Goal: Transaction & Acquisition: Purchase product/service

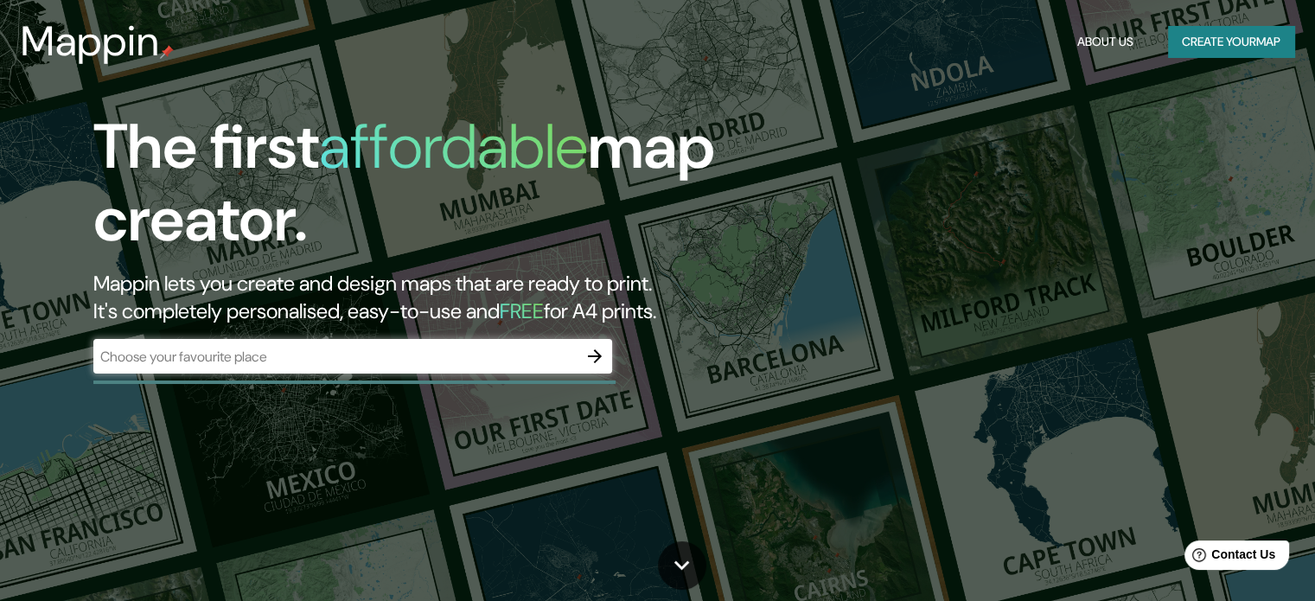
click at [469, 367] on div "​" at bounding box center [352, 356] width 519 height 35
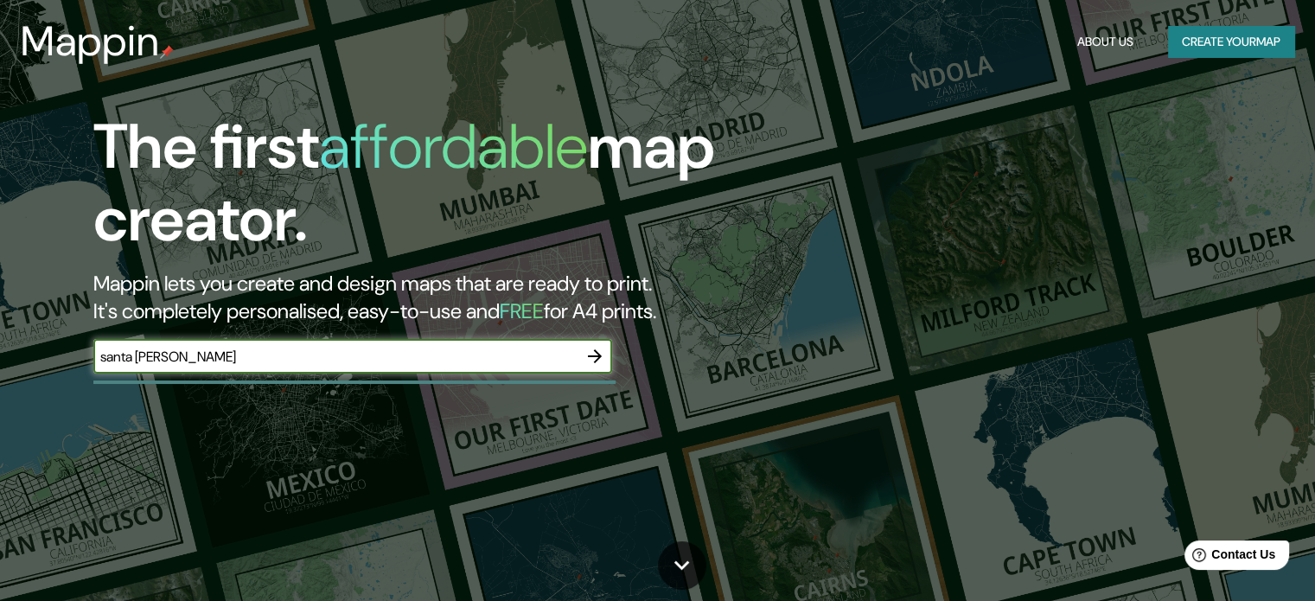
type input "santa [PERSON_NAME]"
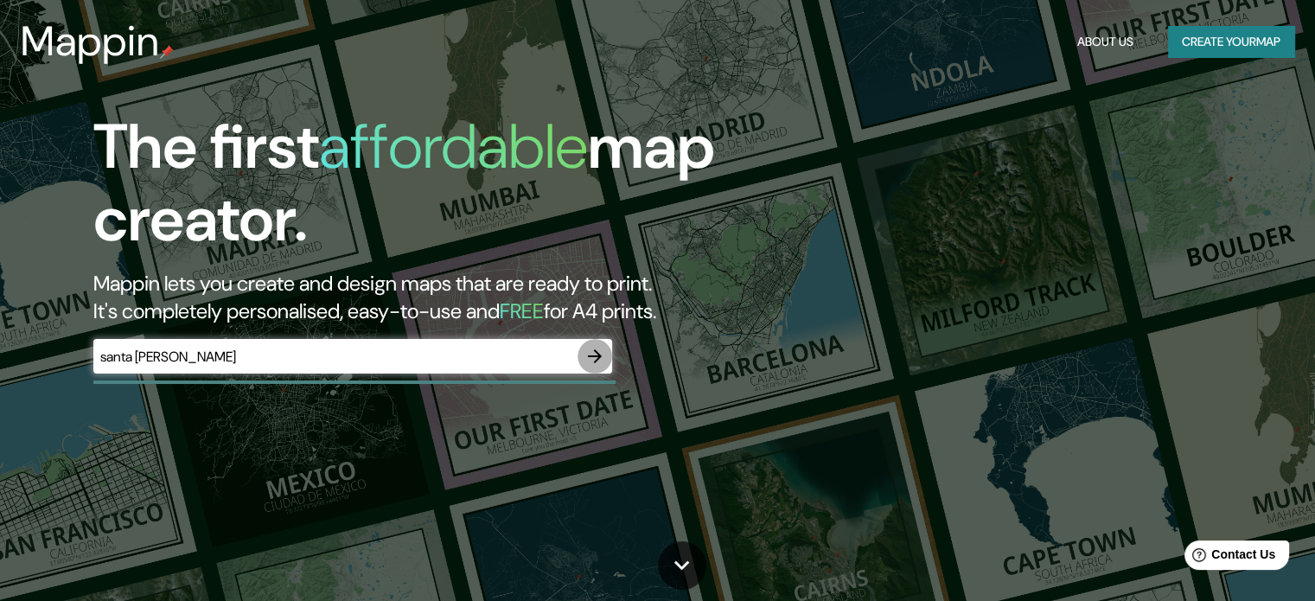
click at [603, 356] on icon "button" at bounding box center [594, 356] width 21 height 21
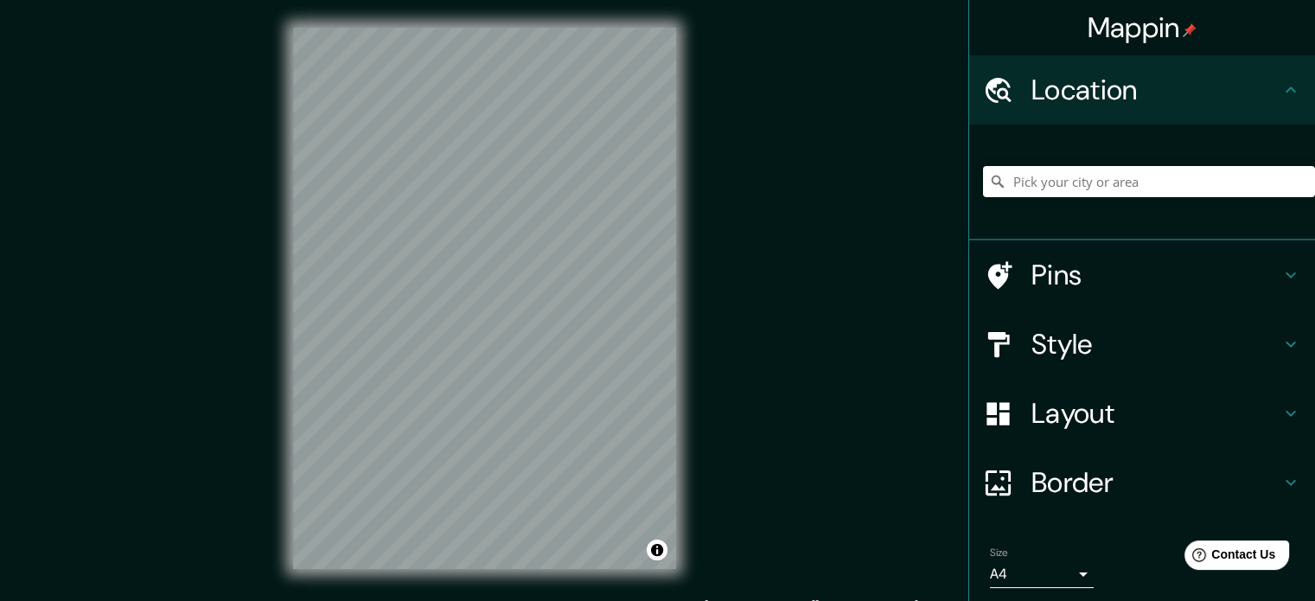
click at [412, 0] on html "Mappin Location Pins Style Layout Border Choose a border. Hint : you can make l…" at bounding box center [657, 300] width 1315 height 601
click at [1044, 189] on input "Pick your city or area" at bounding box center [1149, 181] width 332 height 31
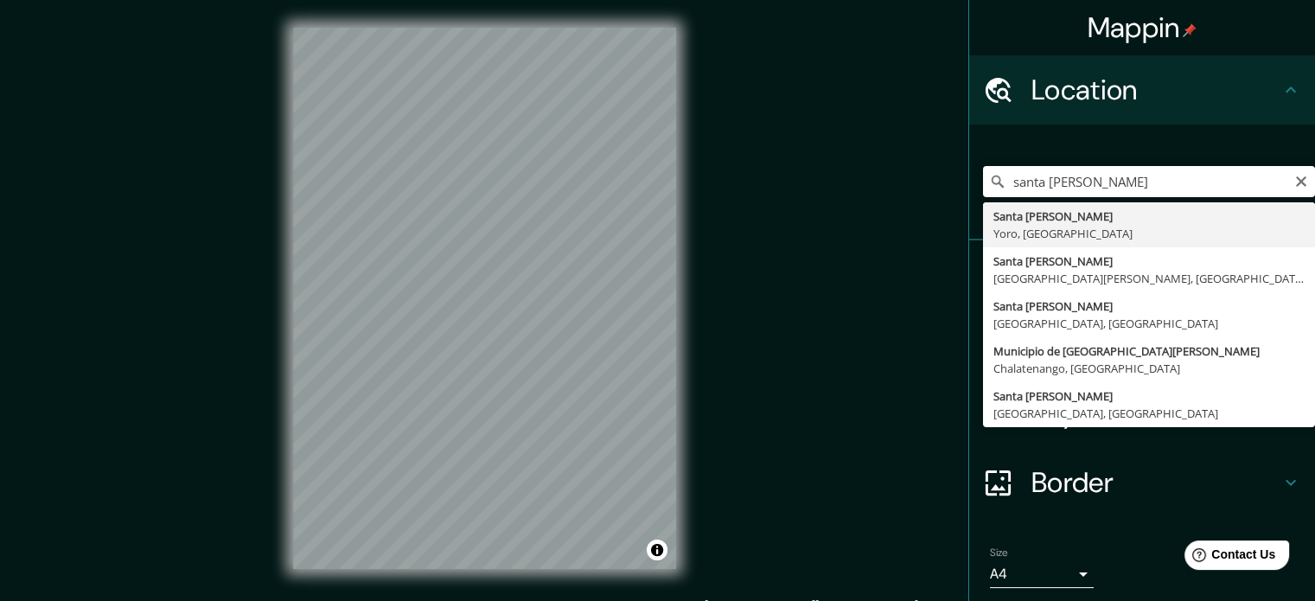
type input "Santa Rita, [GEOGRAPHIC_DATA], [GEOGRAPHIC_DATA]"
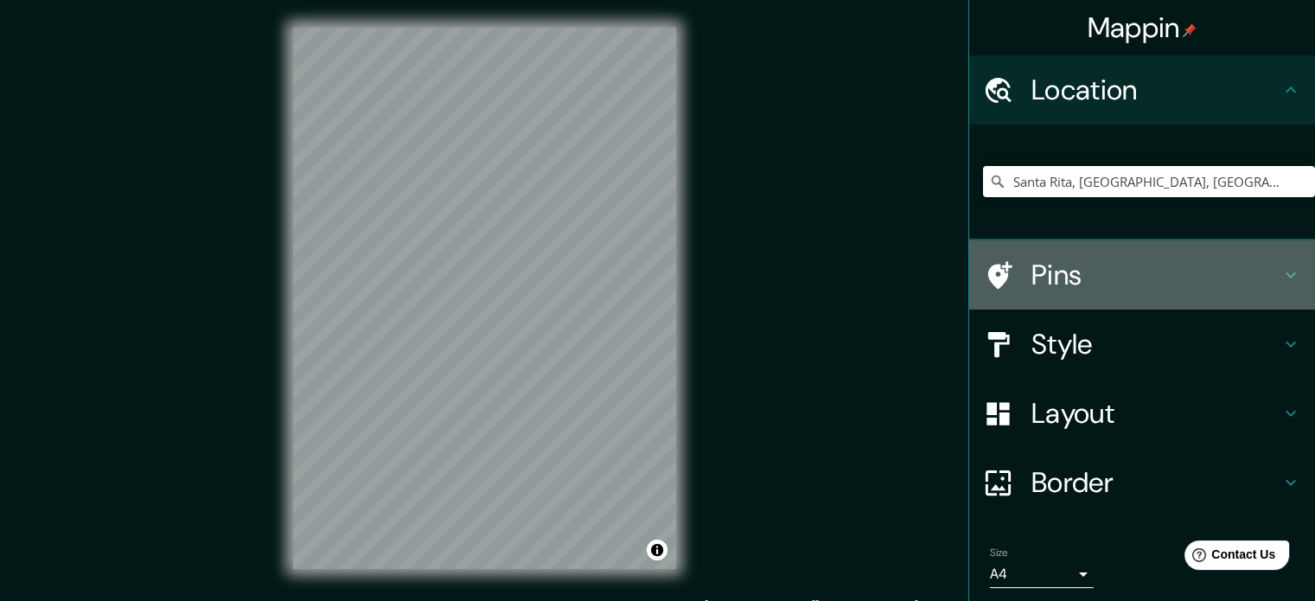
click at [1148, 294] on div "Pins" at bounding box center [1142, 274] width 346 height 69
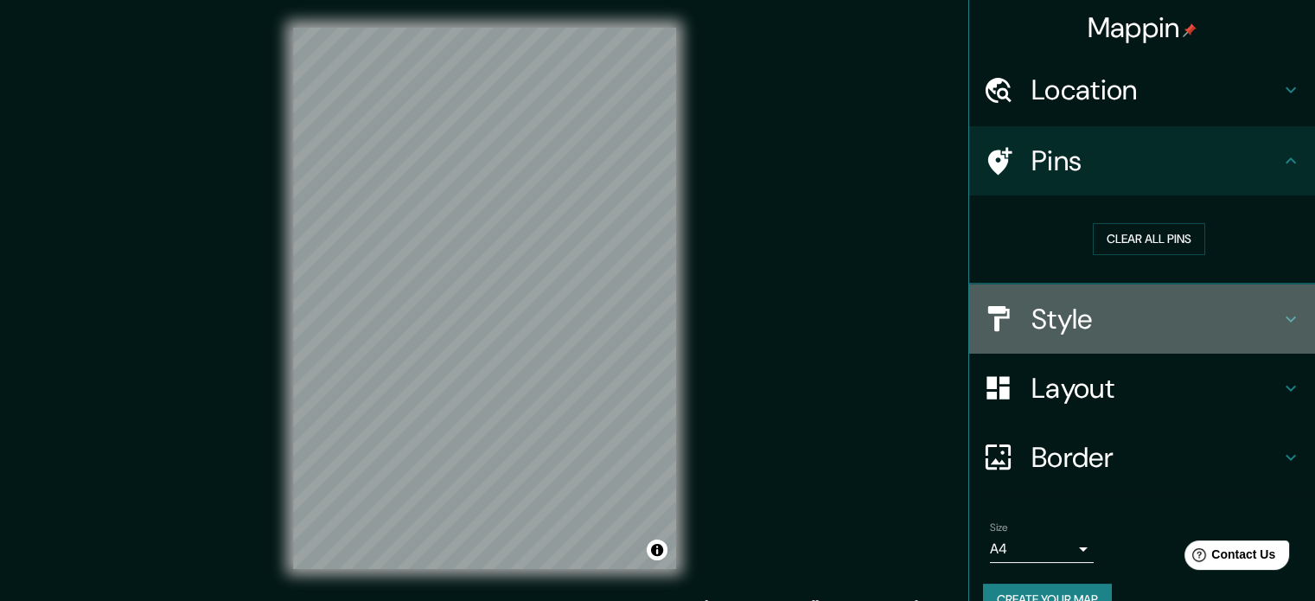
click at [1140, 321] on h4 "Style" at bounding box center [1155, 319] width 249 height 35
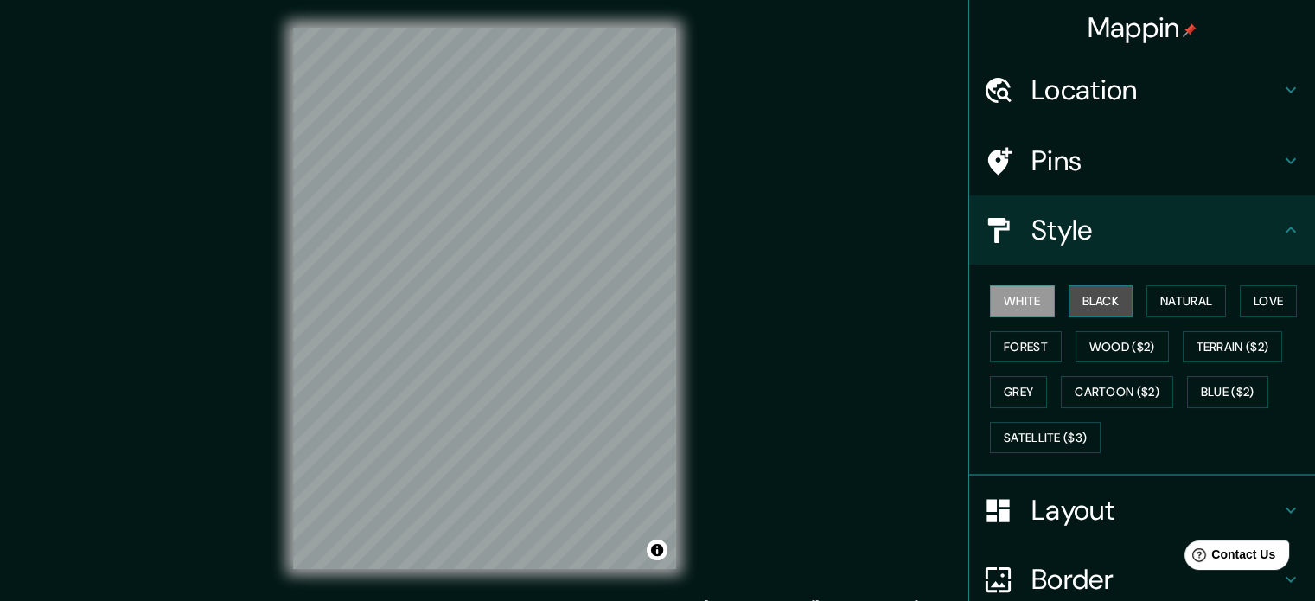
click at [1105, 303] on button "Black" at bounding box center [1101, 301] width 65 height 32
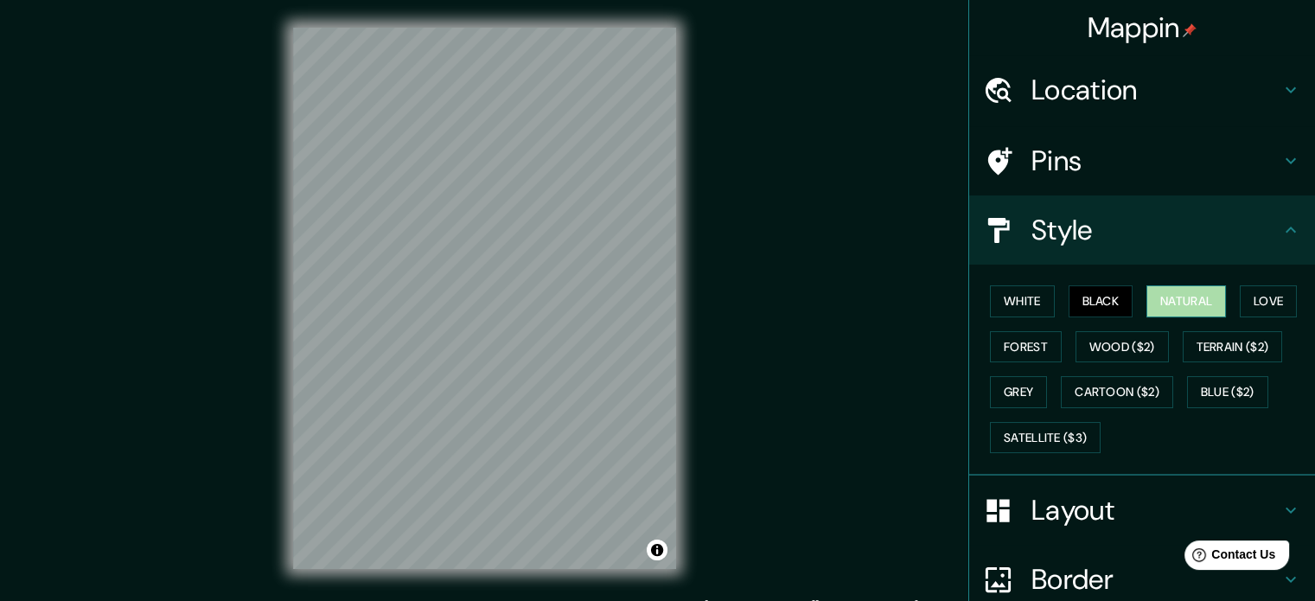
click at [1174, 295] on button "Natural" at bounding box center [1186, 301] width 80 height 32
click at [1006, 333] on button "Forest" at bounding box center [1026, 347] width 72 height 32
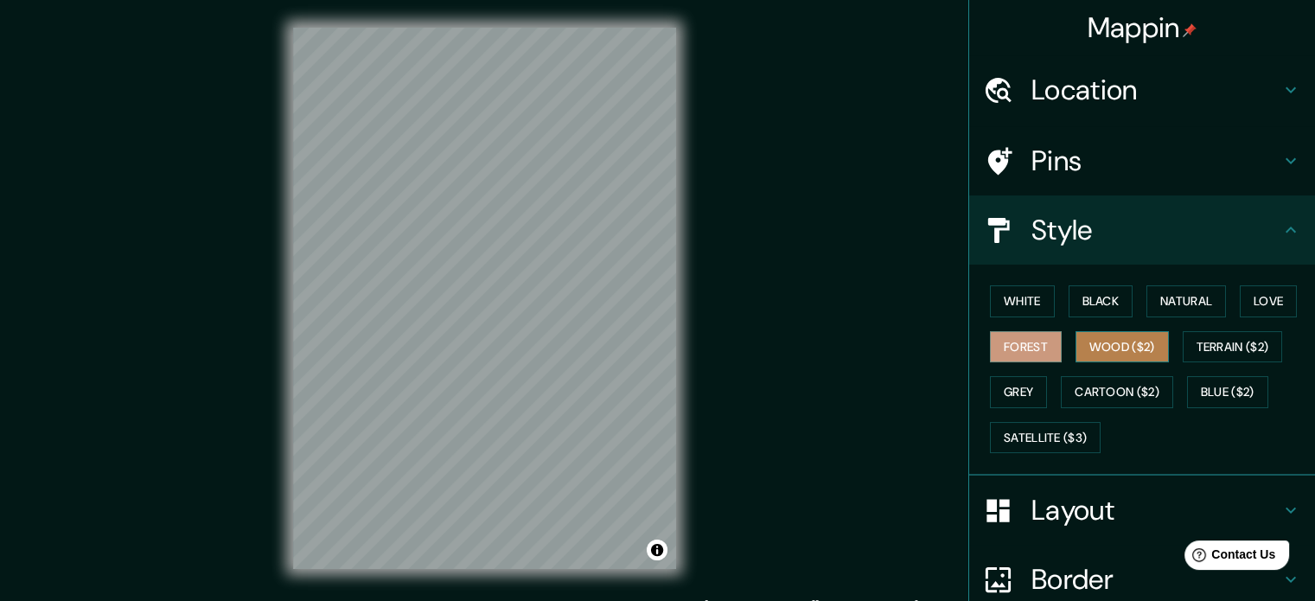
click at [1086, 343] on button "Wood ($2)" at bounding box center [1121, 347] width 93 height 32
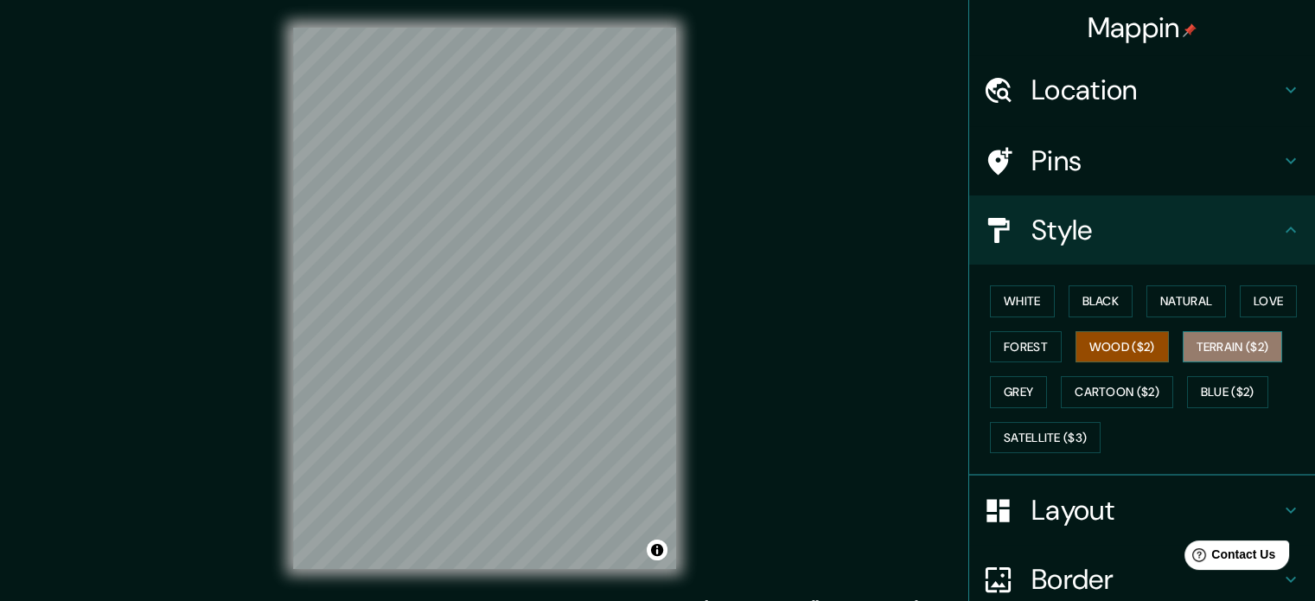
click at [1208, 358] on button "Terrain ($2)" at bounding box center [1233, 347] width 100 height 32
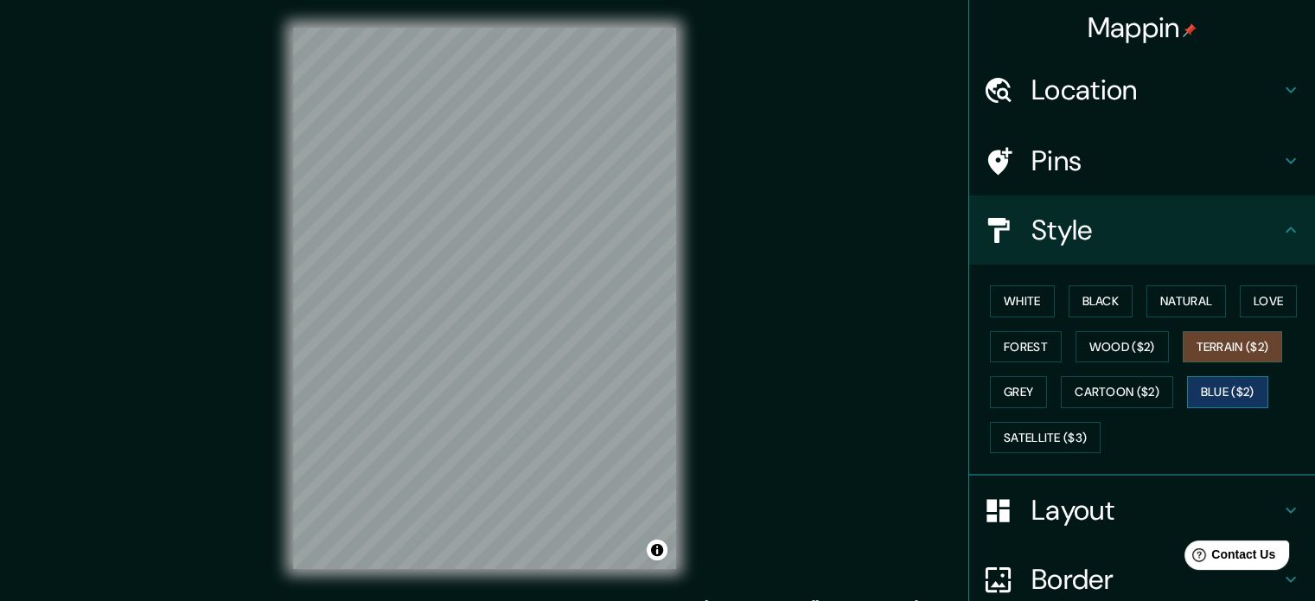
click at [1187, 383] on button "Blue ($2)" at bounding box center [1227, 392] width 81 height 32
click at [1141, 398] on button "Cartoon ($2)" at bounding box center [1117, 392] width 112 height 32
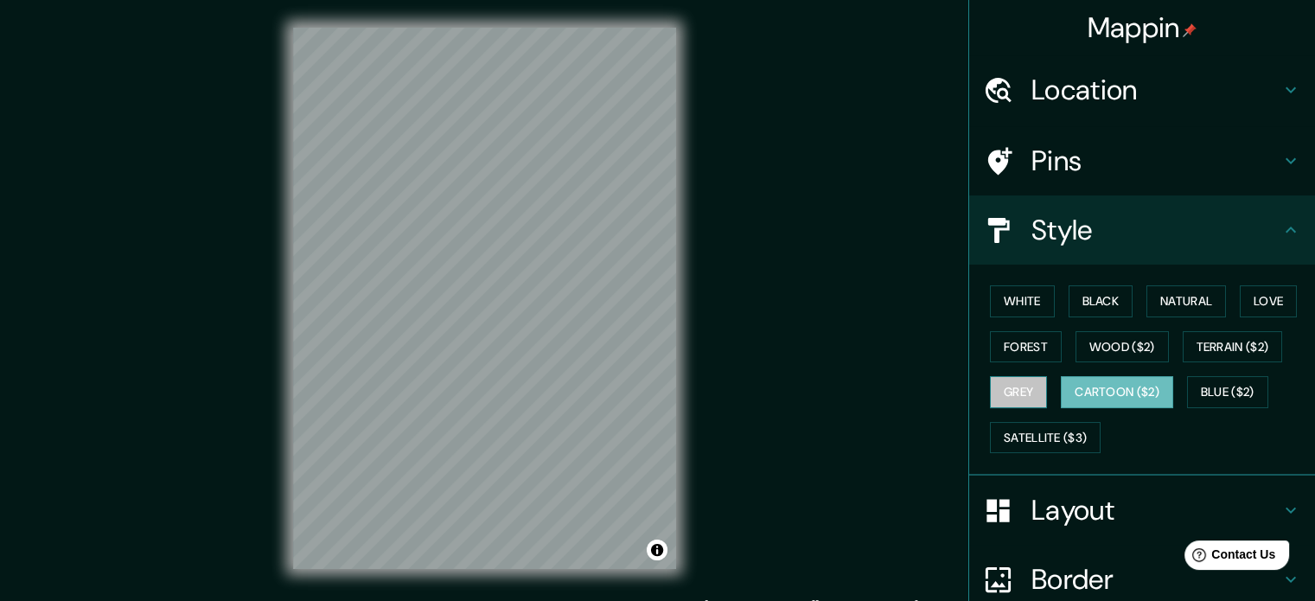
click at [1015, 400] on button "Grey" at bounding box center [1018, 392] width 57 height 32
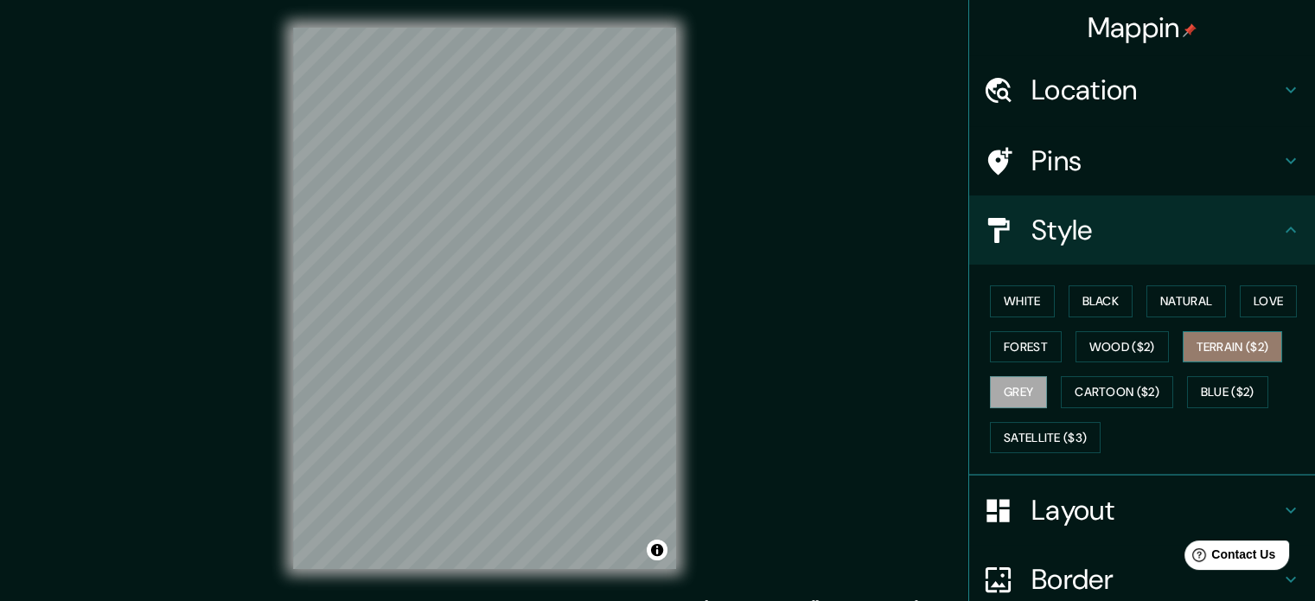
click at [1183, 352] on button "Terrain ($2)" at bounding box center [1233, 347] width 100 height 32
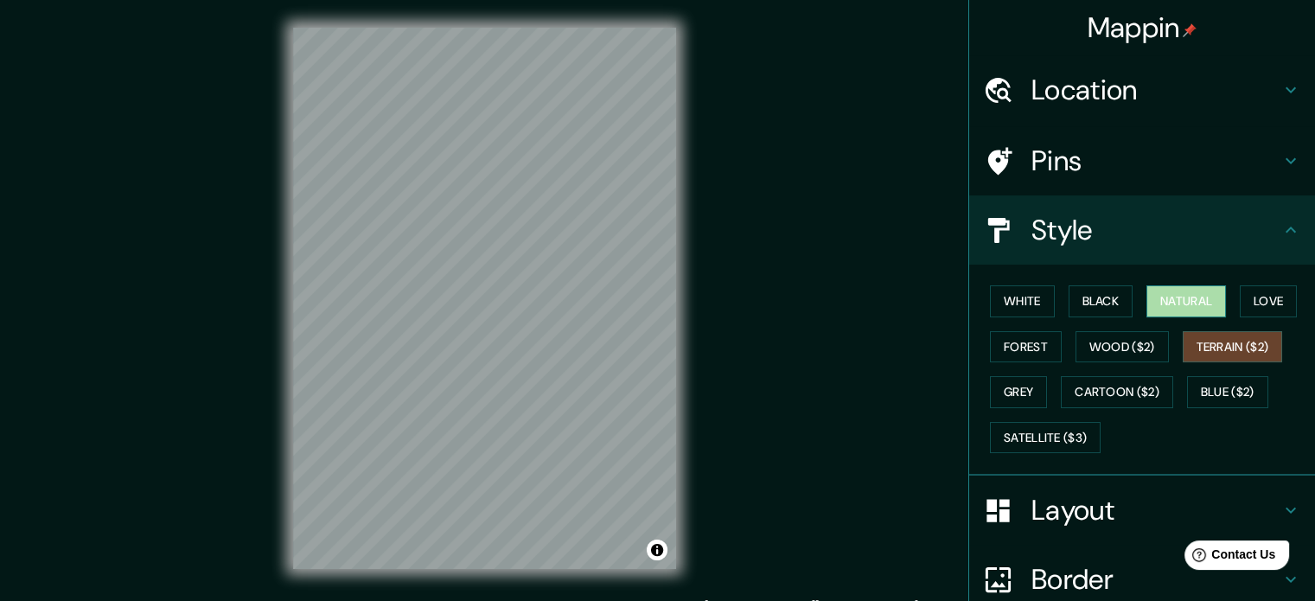
click at [1146, 293] on button "Natural" at bounding box center [1186, 301] width 80 height 32
